Goal: Browse casually

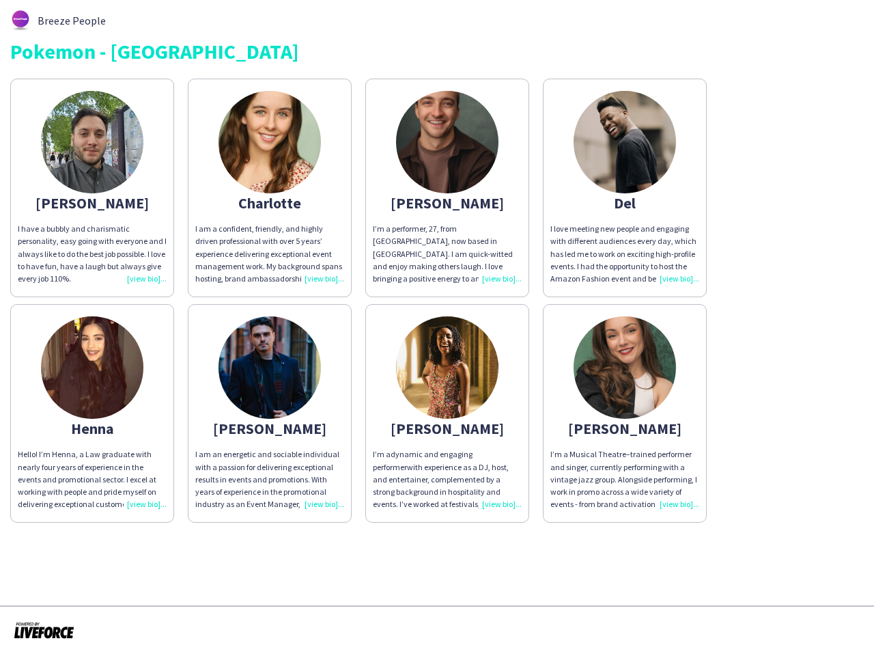
click at [437, 328] on img at bounding box center [447, 367] width 102 height 102
click at [92, 188] on img at bounding box center [92, 142] width 102 height 102
click at [270, 188] on img at bounding box center [270, 142] width 102 height 102
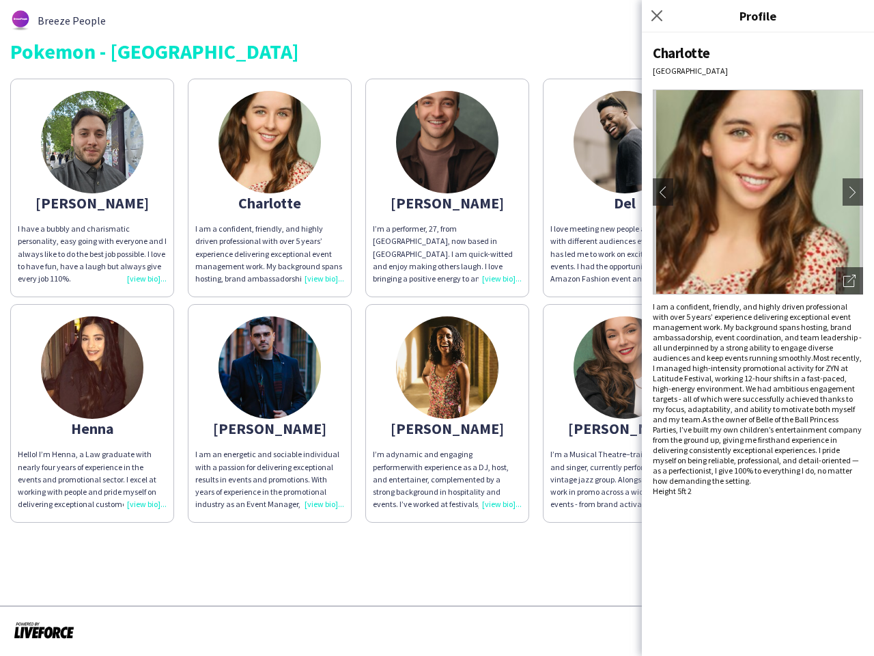
click at [447, 188] on img at bounding box center [447, 142] width 102 height 102
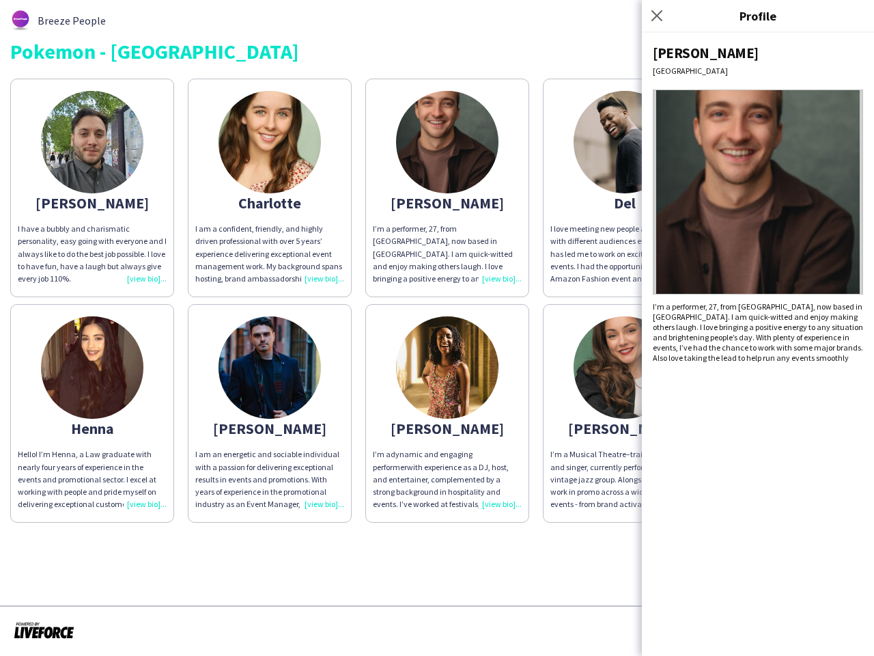
click at [625, 188] on img at bounding box center [625, 142] width 102 height 102
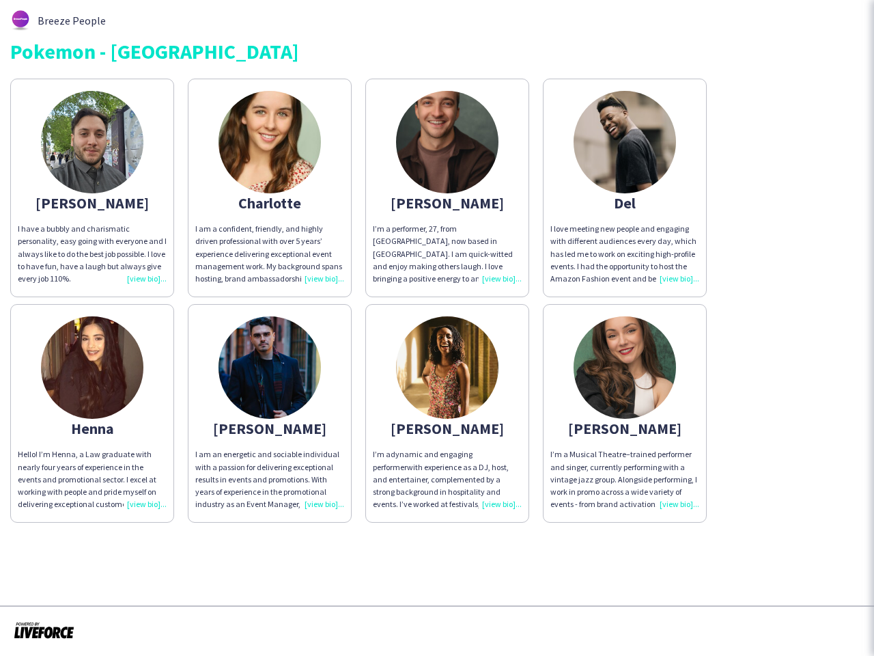
click at [92, 413] on img at bounding box center [92, 367] width 102 height 102
click at [270, 413] on img at bounding box center [270, 367] width 102 height 102
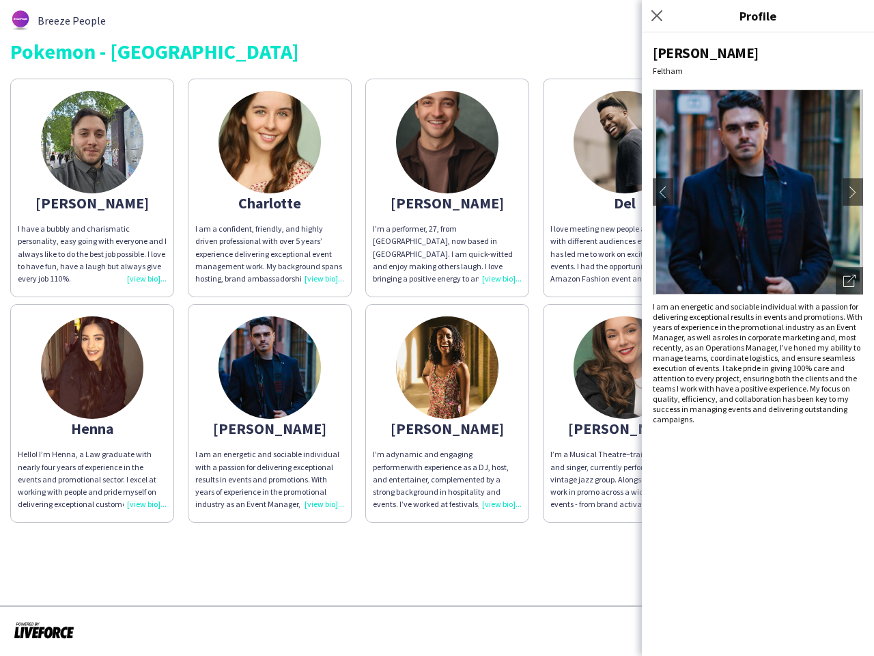
click at [447, 413] on img at bounding box center [447, 367] width 102 height 102
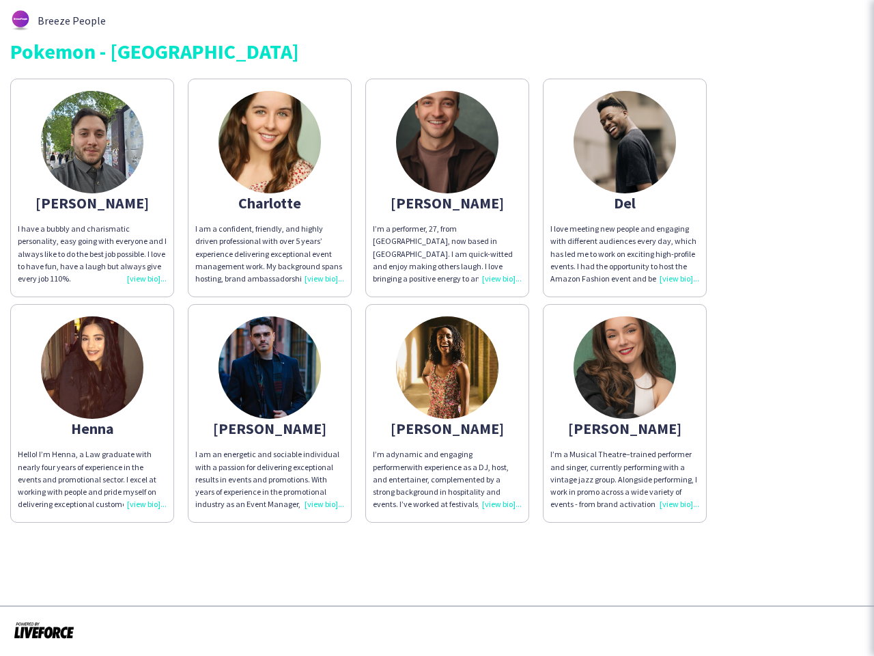
click at [625, 413] on img at bounding box center [625, 367] width 102 height 102
